Goal: Information Seeking & Learning: Find specific page/section

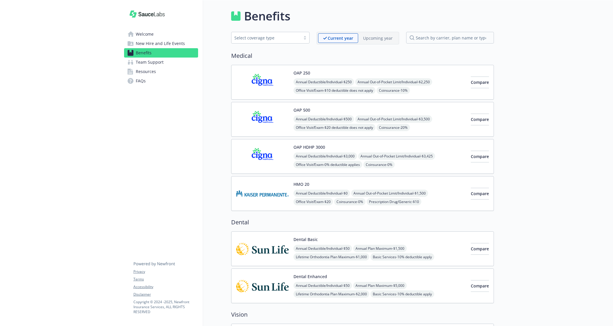
click at [268, 83] on img at bounding box center [262, 82] width 53 height 25
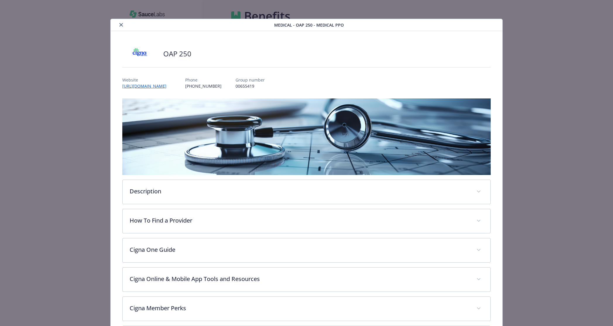
scroll to position [18, 0]
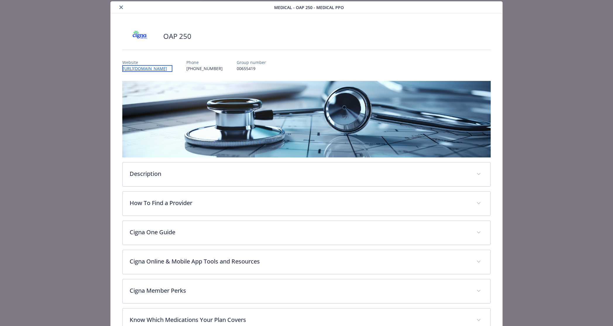
click at [154, 69] on link "[URL][DOMAIN_NAME]" at bounding box center [147, 68] width 50 height 7
